Goal: Transaction & Acquisition: Purchase product/service

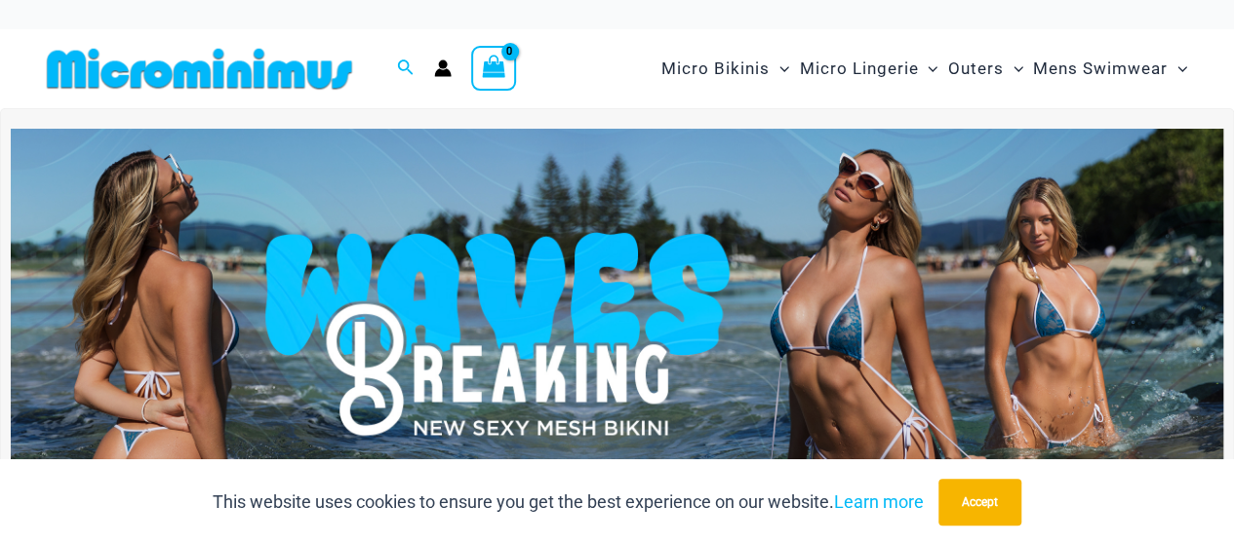
click at [539, 352] on img at bounding box center [617, 335] width 1212 height 412
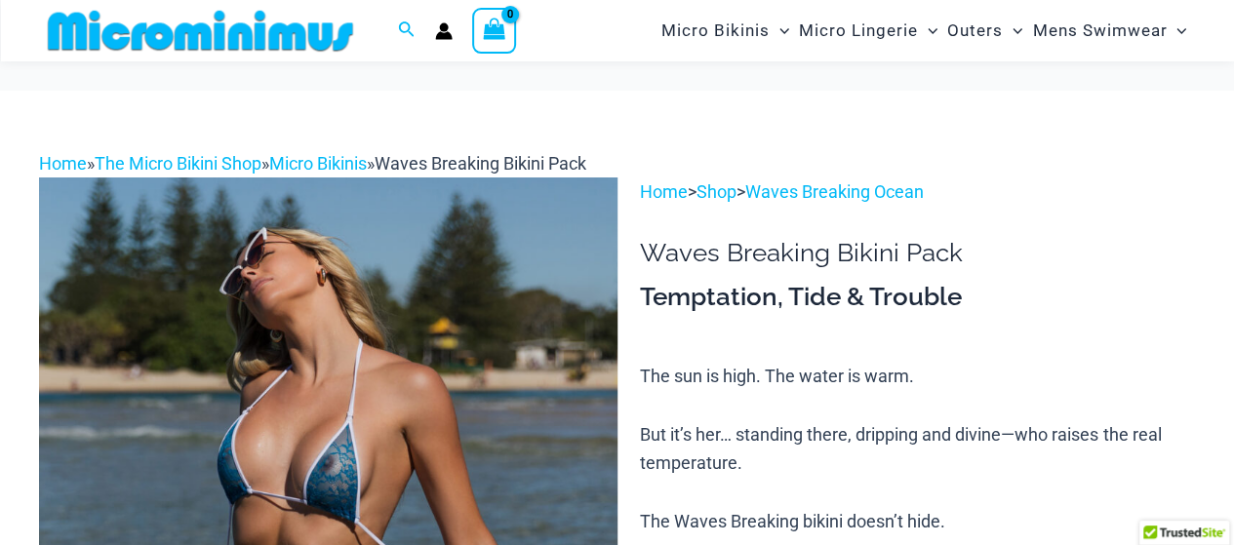
scroll to position [291, 0]
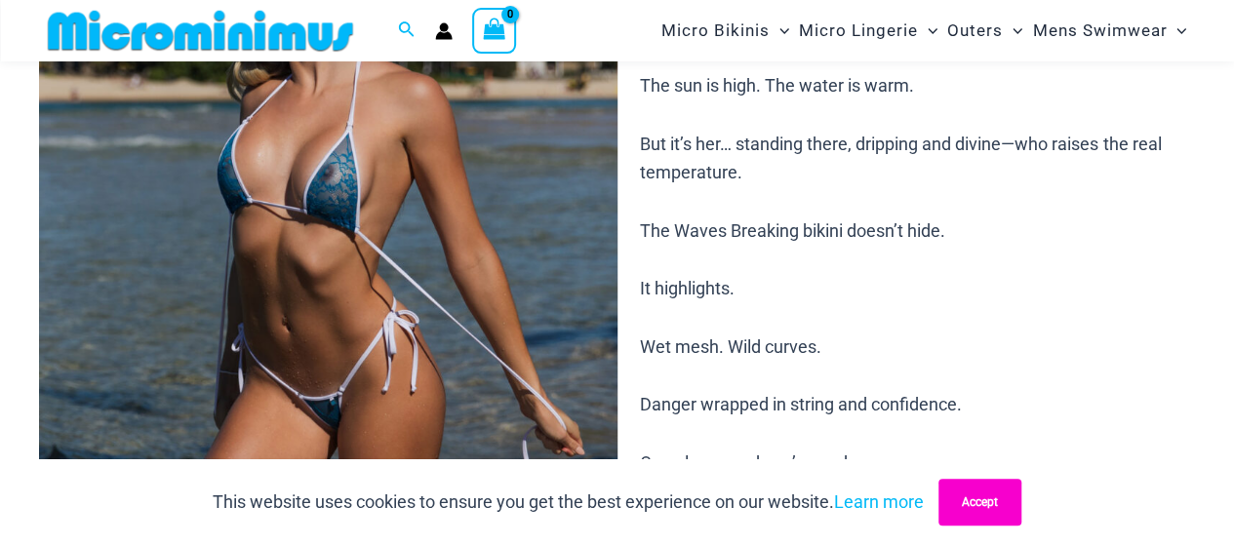
click at [993, 519] on button "Accept" at bounding box center [979, 502] width 83 height 47
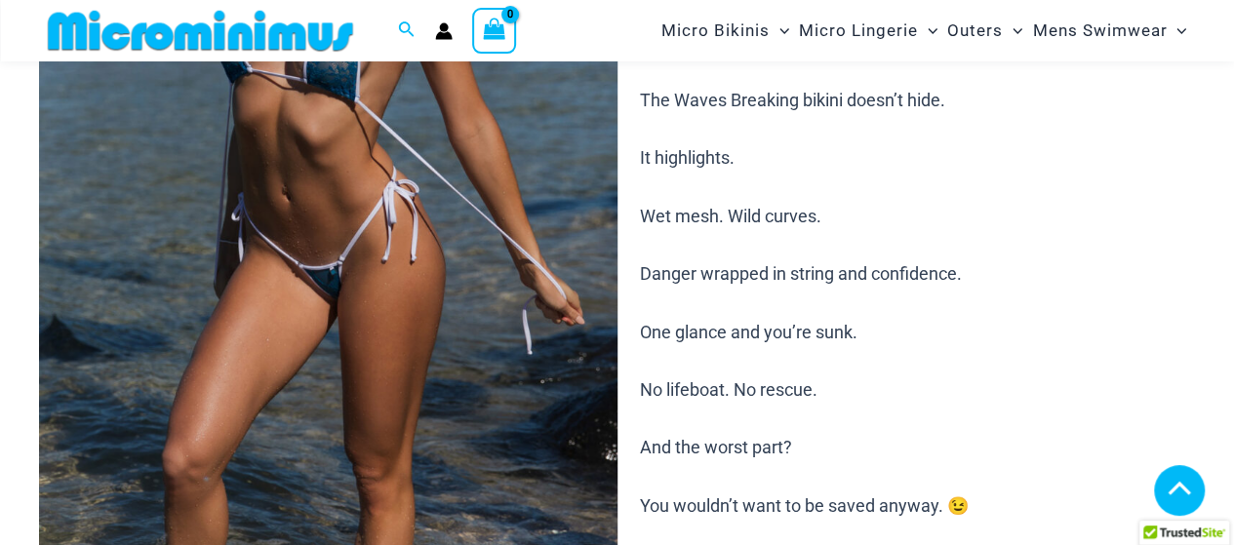
scroll to position [388, 0]
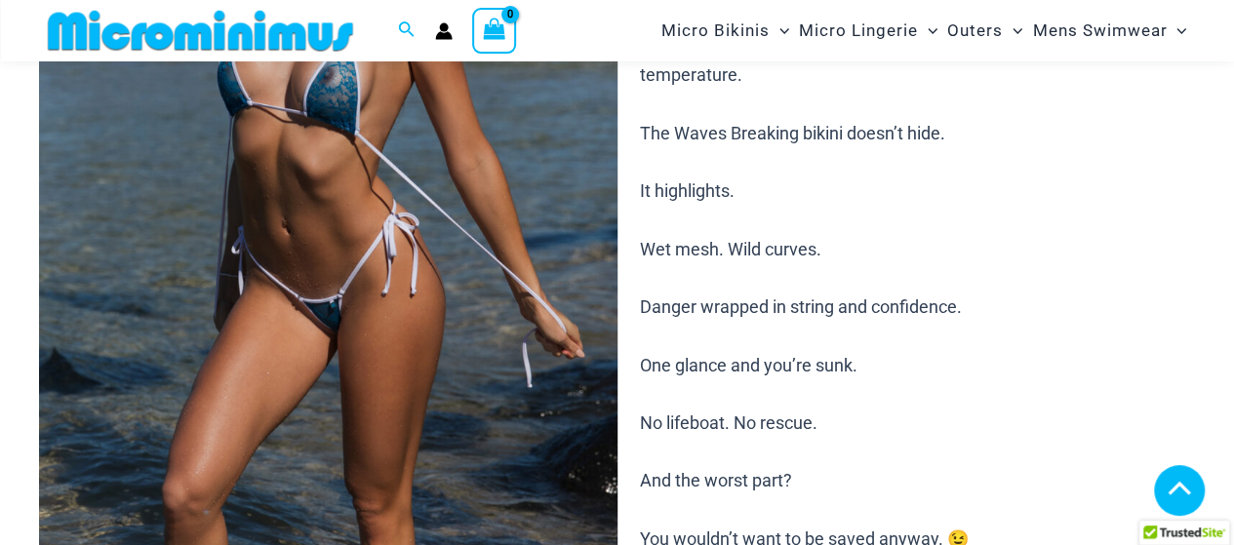
click at [347, 276] on img at bounding box center [328, 222] width 578 height 867
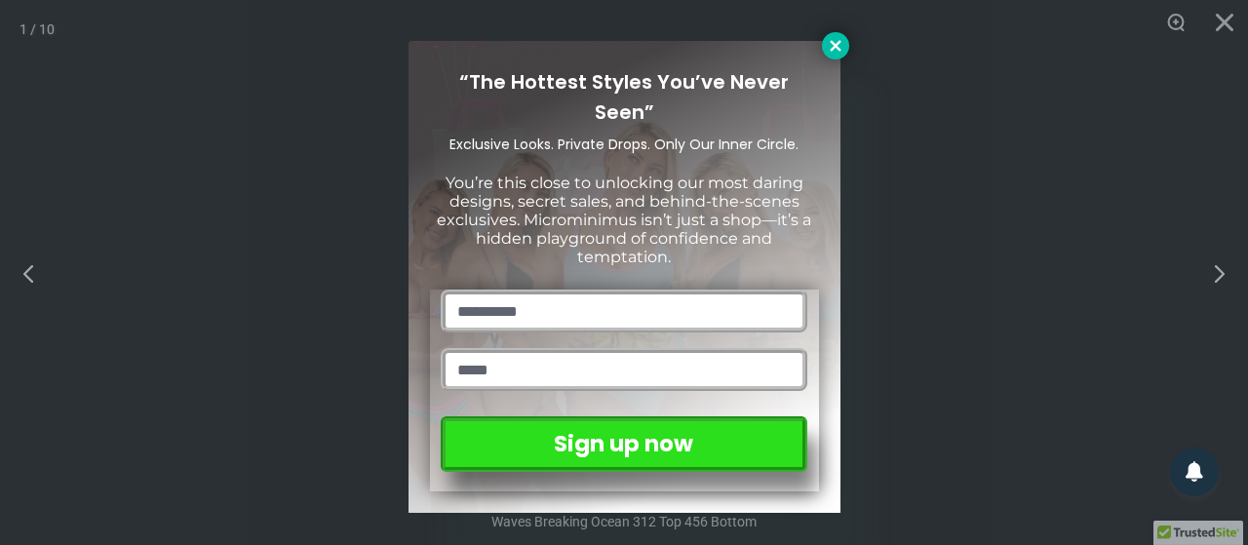
drag, startPoint x: 558, startPoint y: 180, endPoint x: 835, endPoint y: 47, distance: 307.5
click at [835, 47] on icon at bounding box center [835, 45] width 11 height 11
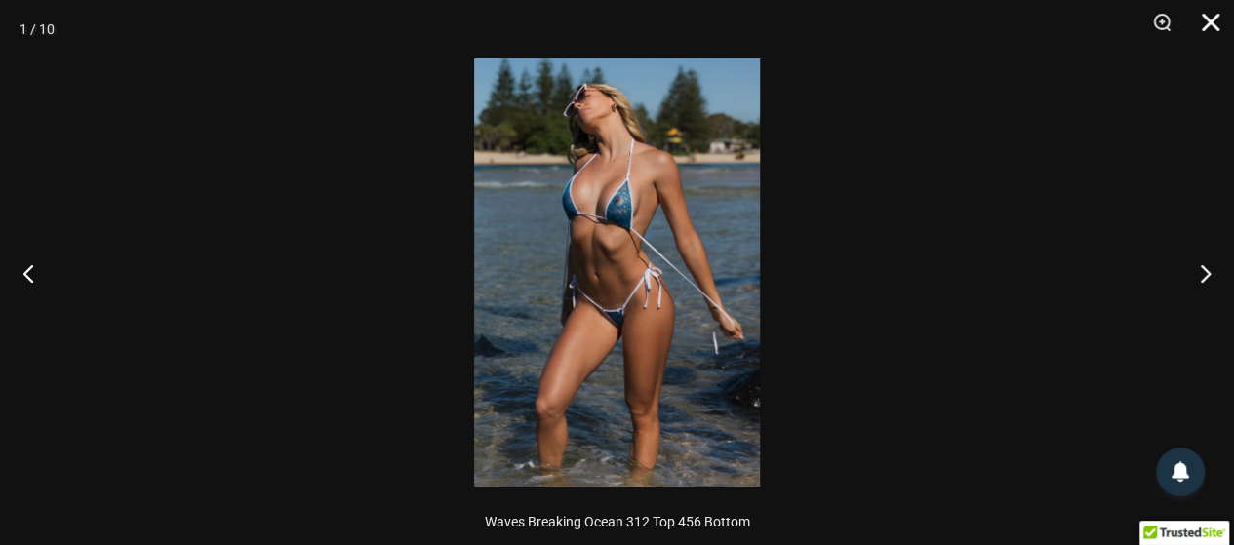
click at [1210, 26] on button "Close" at bounding box center [1203, 29] width 49 height 59
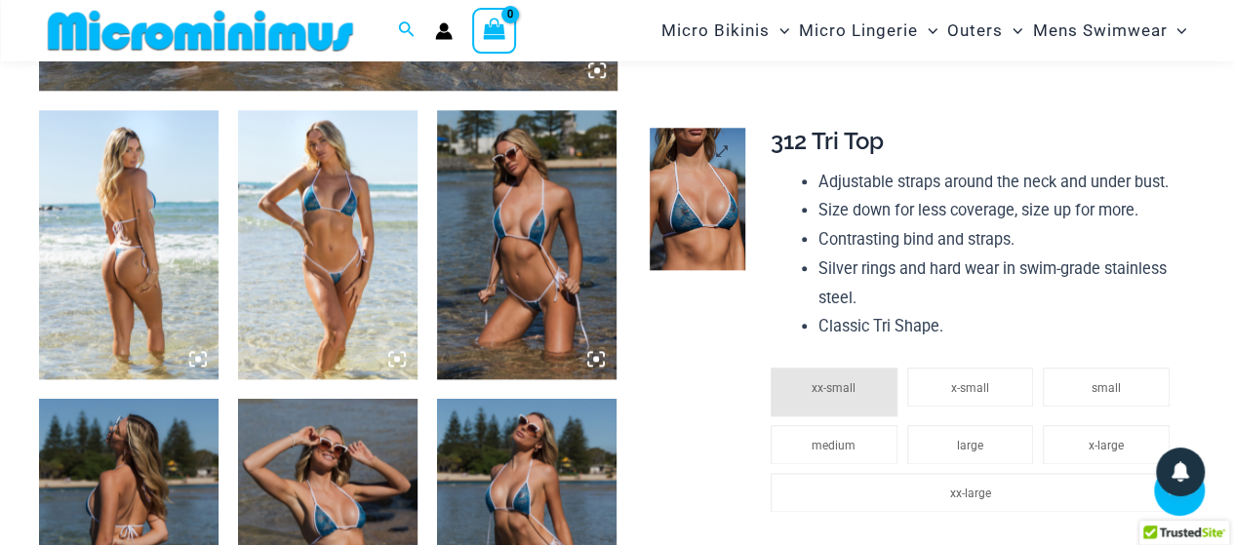
scroll to position [958, 0]
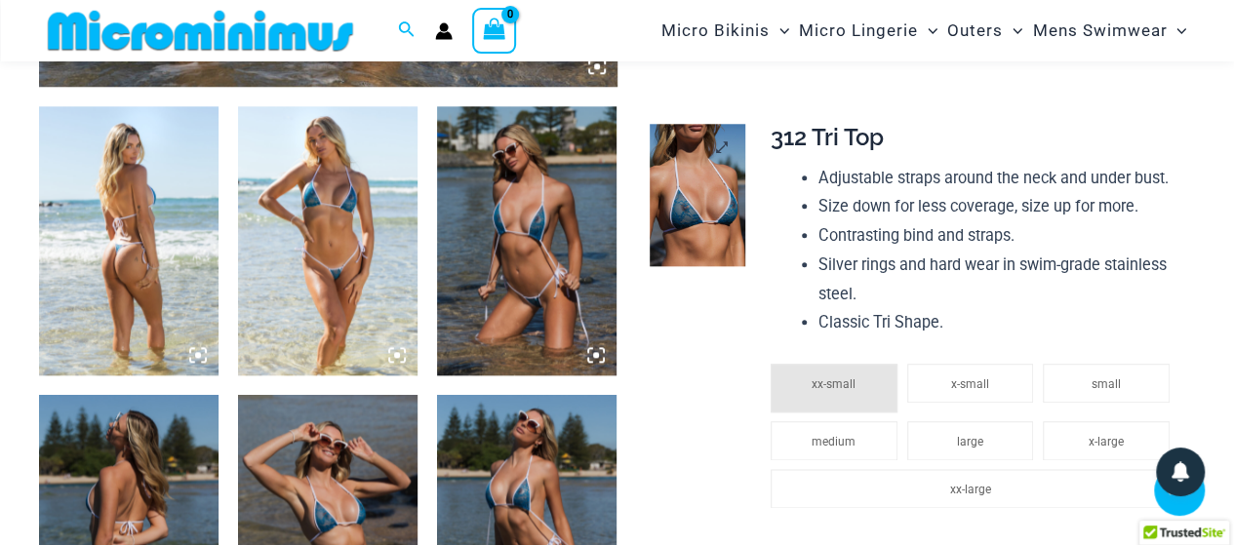
click at [690, 202] on img at bounding box center [698, 195] width 96 height 142
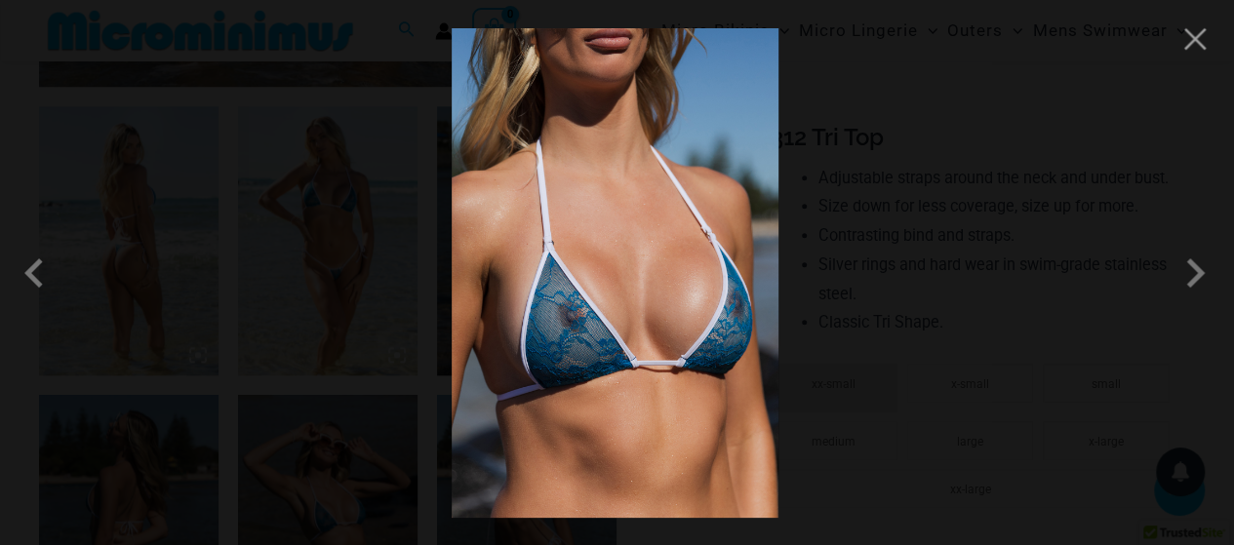
click at [1189, 59] on div at bounding box center [617, 272] width 1234 height 545
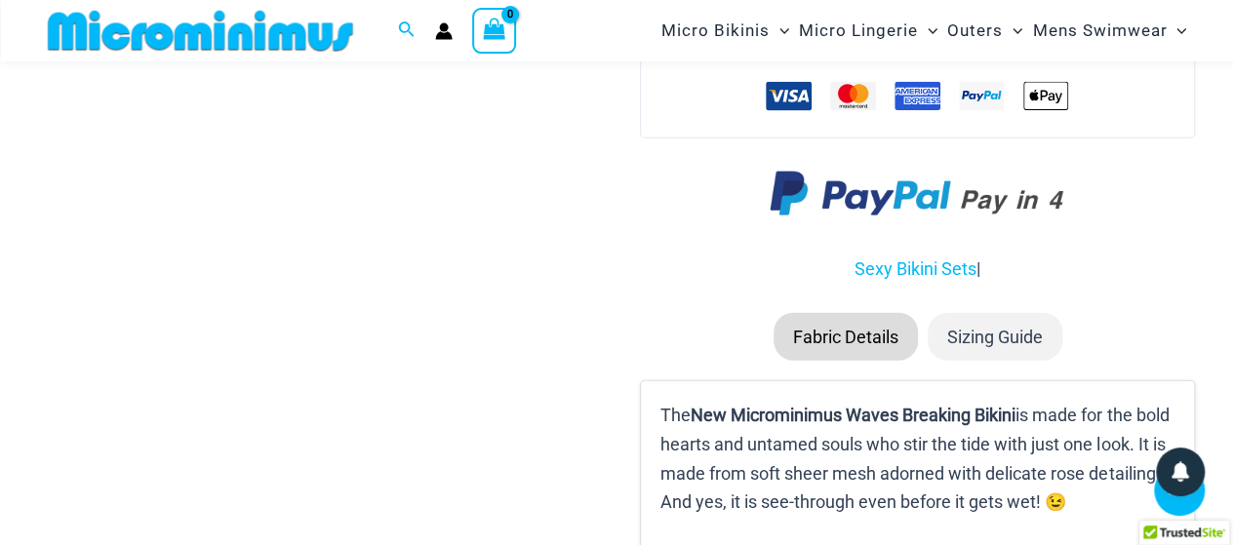
scroll to position [2323, 0]
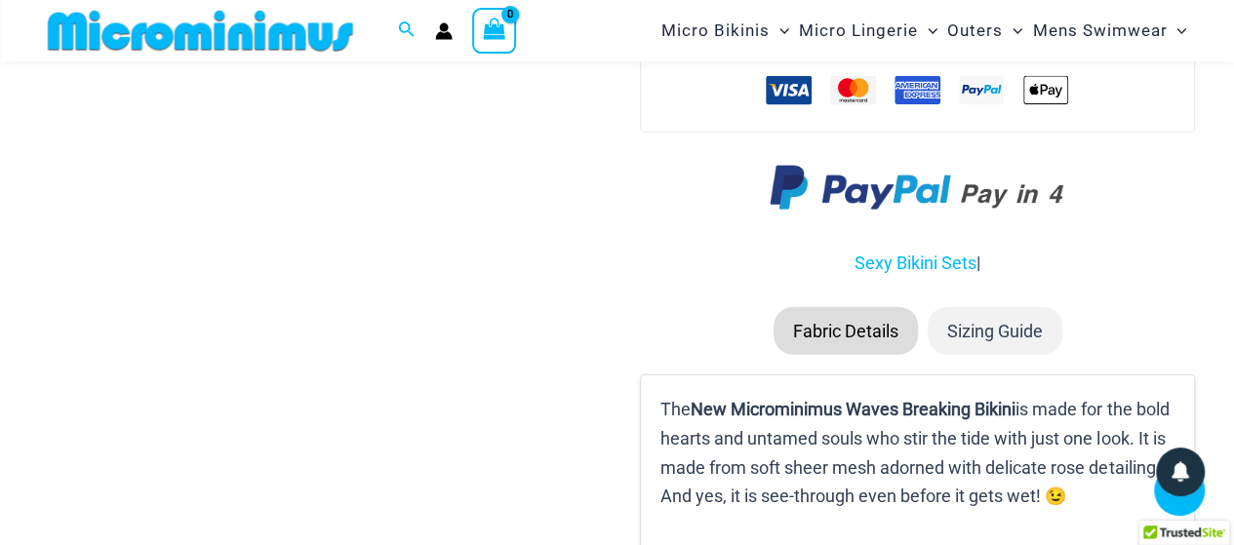
click at [975, 331] on li "Sizing Guide" at bounding box center [995, 331] width 135 height 49
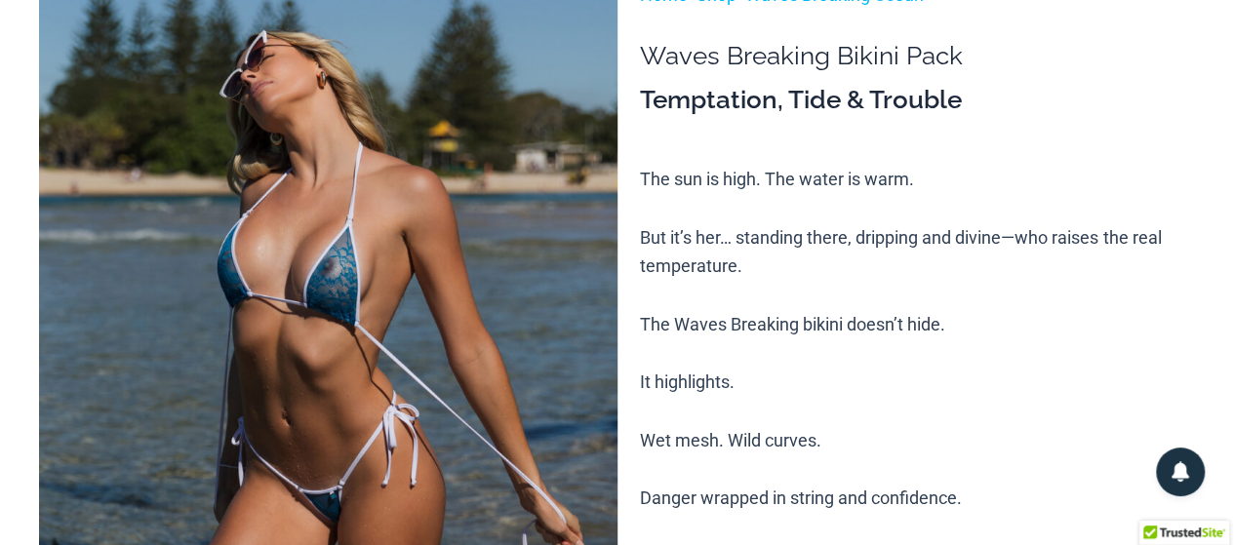
scroll to position [0, 0]
